Goal: Navigation & Orientation: Find specific page/section

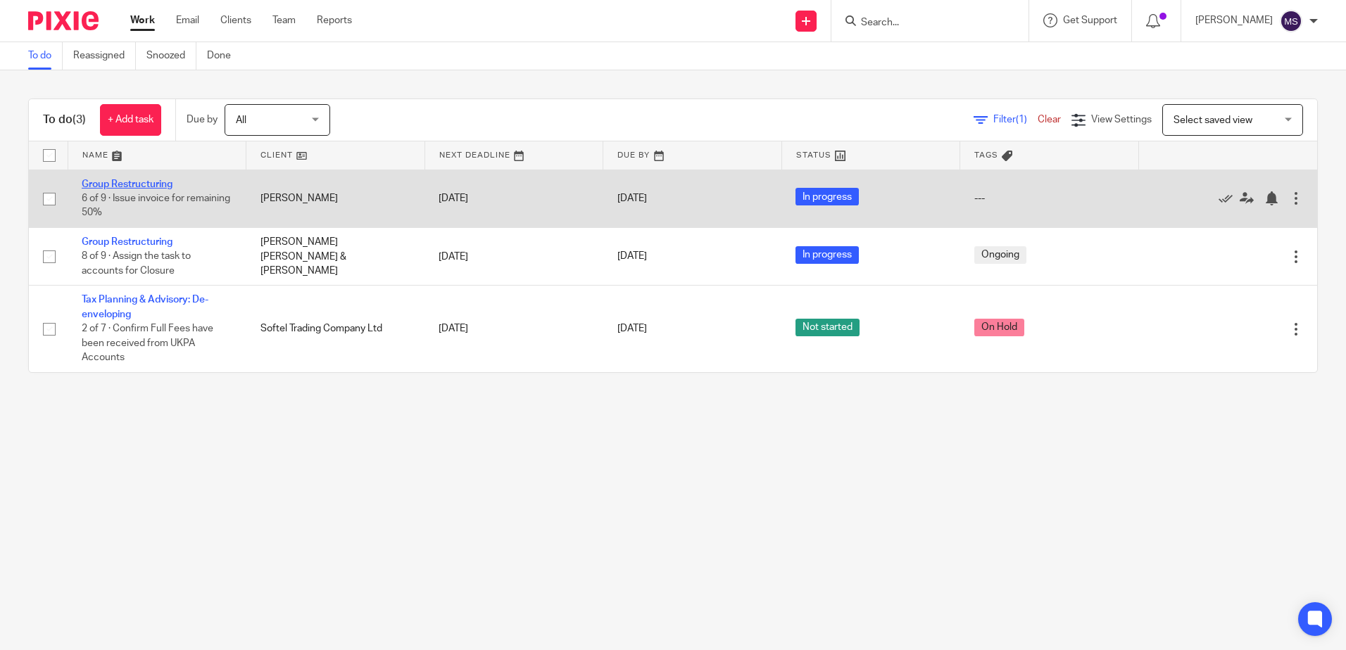
click at [145, 184] on link "Group Restructuring" at bounding box center [127, 184] width 91 height 10
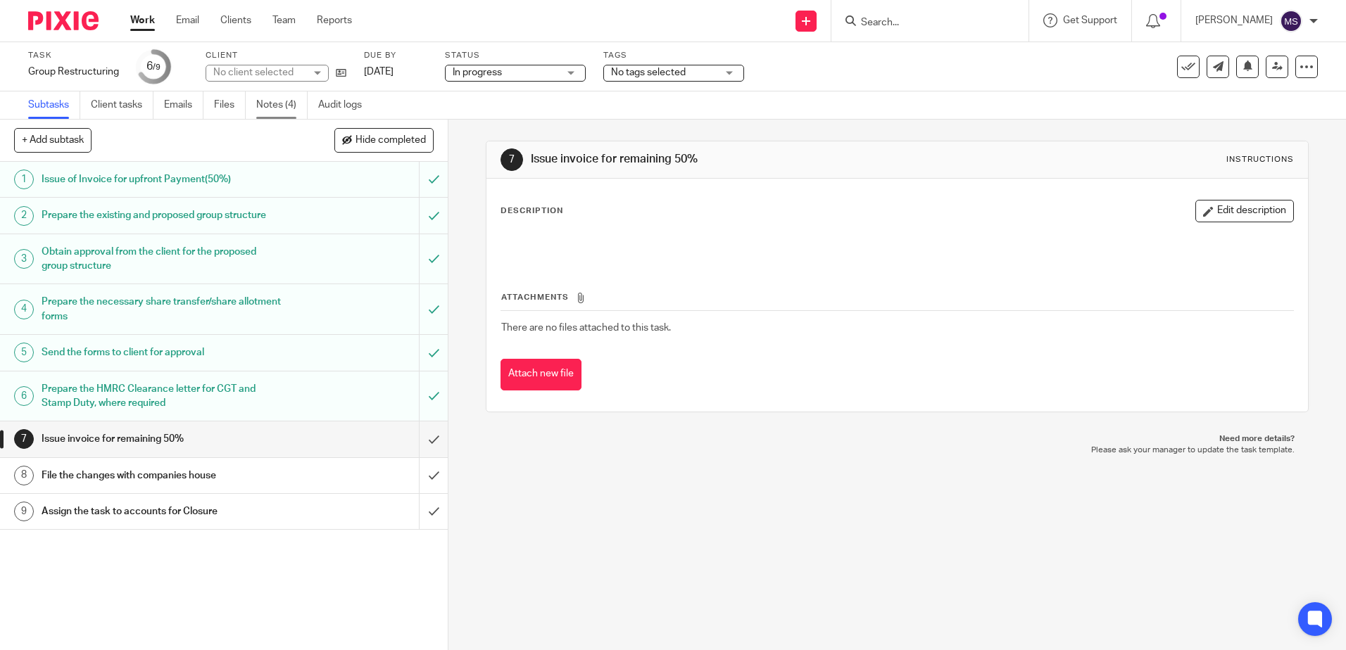
click at [287, 106] on link "Notes (4)" at bounding box center [281, 105] width 51 height 27
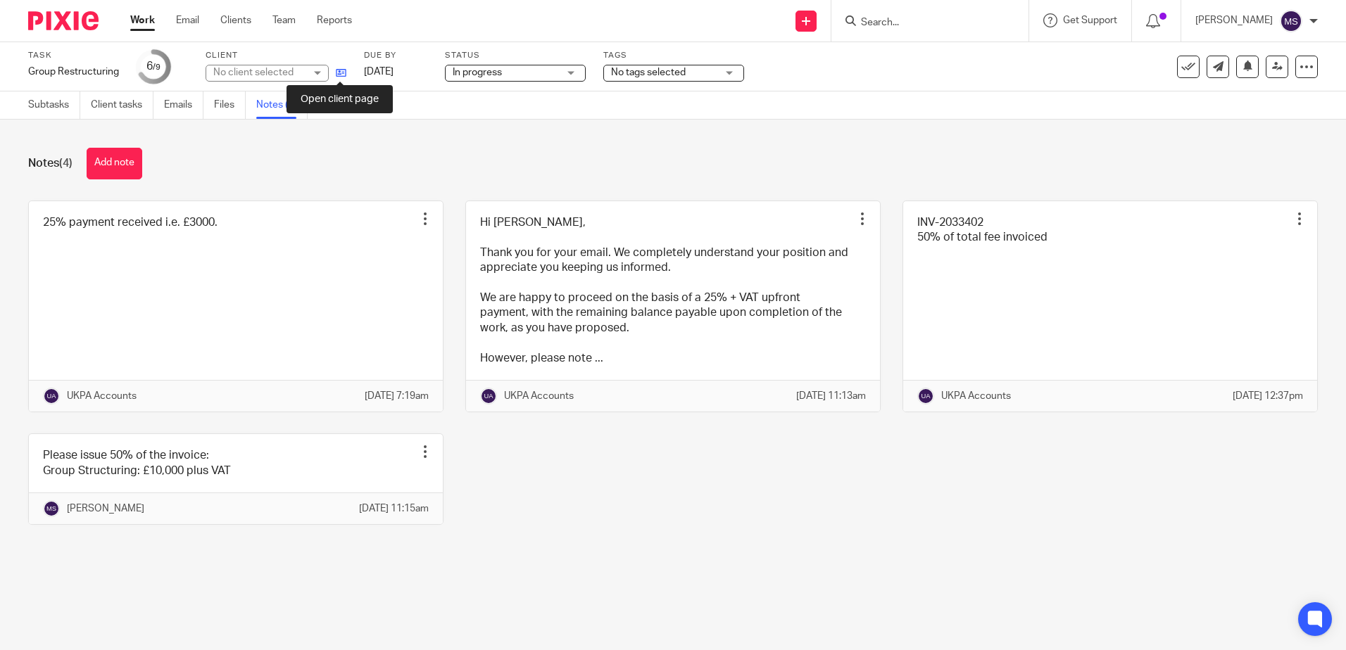
click at [345, 72] on icon at bounding box center [341, 73] width 11 height 11
click at [72, 23] on img at bounding box center [63, 20] width 70 height 19
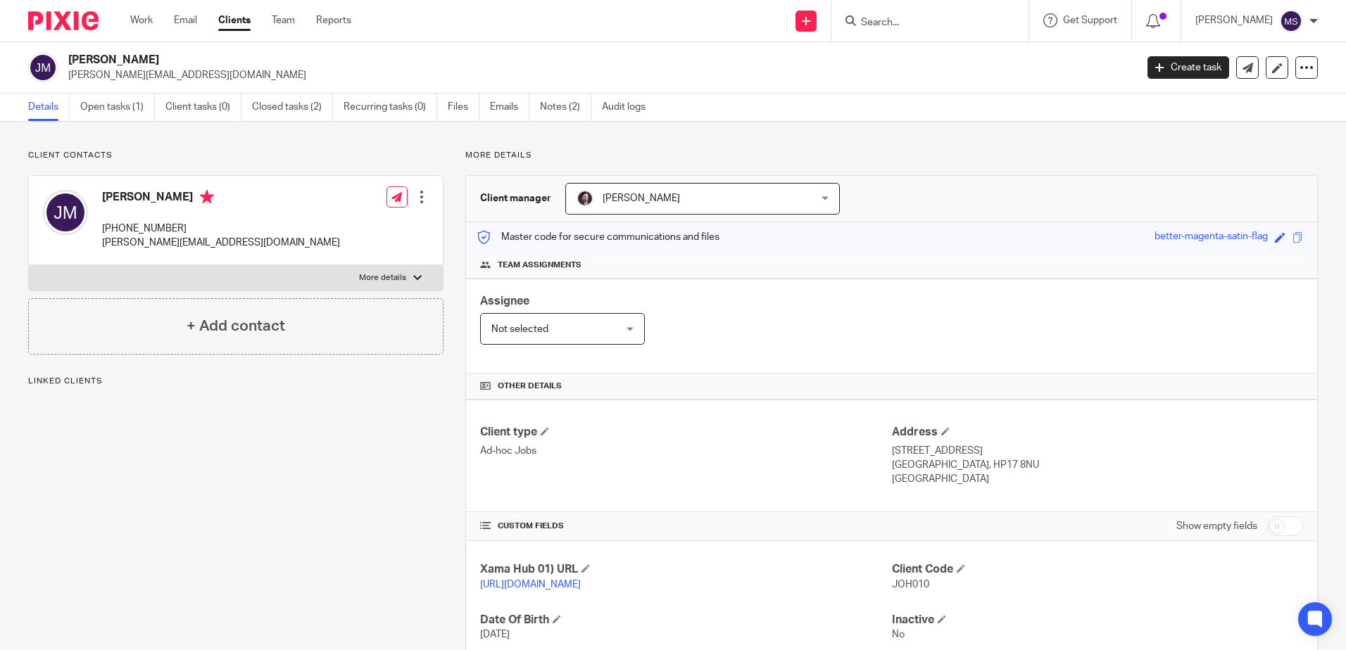
click at [122, 235] on div "[PERSON_NAME] [PHONE_NUMBER] [PERSON_NAME][EMAIL_ADDRESS][DOMAIN_NAME] Edit con…" at bounding box center [236, 220] width 414 height 89
copy p "078 030 37307"
